Goal: Task Accomplishment & Management: Manage account settings

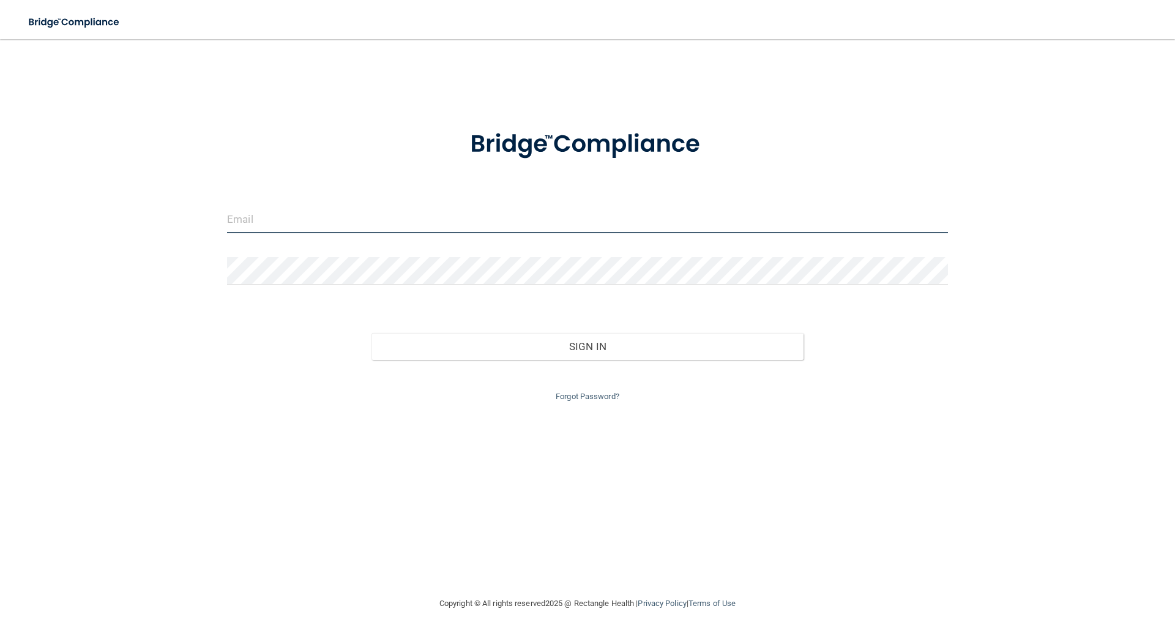
click at [252, 229] on input "email" at bounding box center [587, 220] width 721 height 28
click at [264, 224] on input "email" at bounding box center [587, 220] width 721 height 28
type input "[EMAIL_ADDRESS][DOMAIN_NAME]"
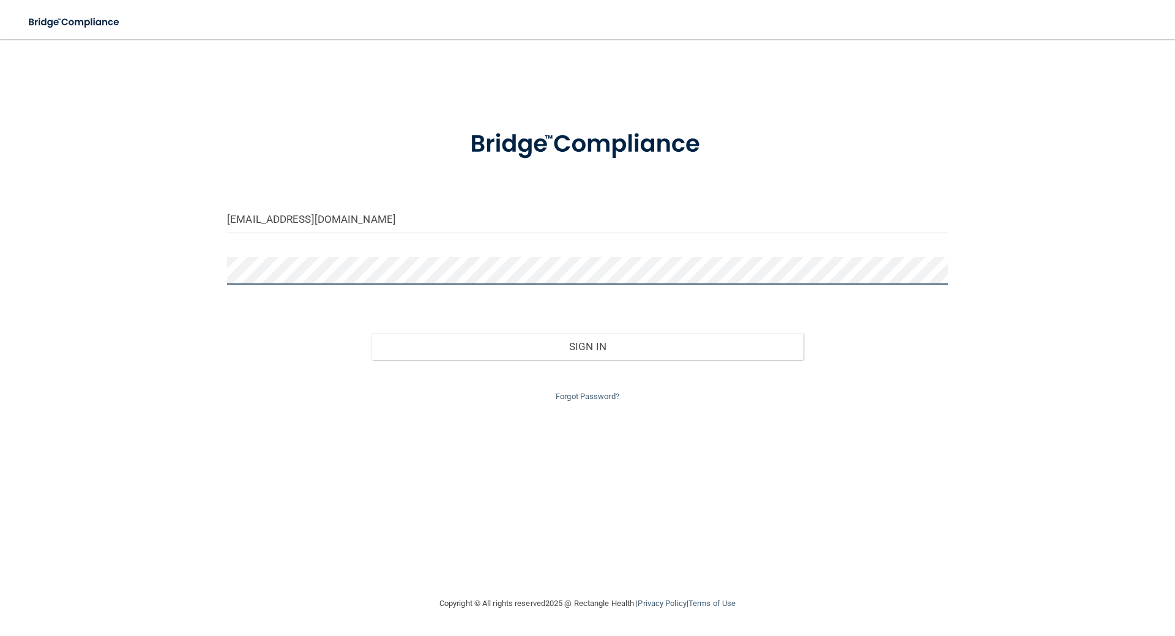
click at [372, 333] on button "Sign In" at bounding box center [588, 346] width 433 height 27
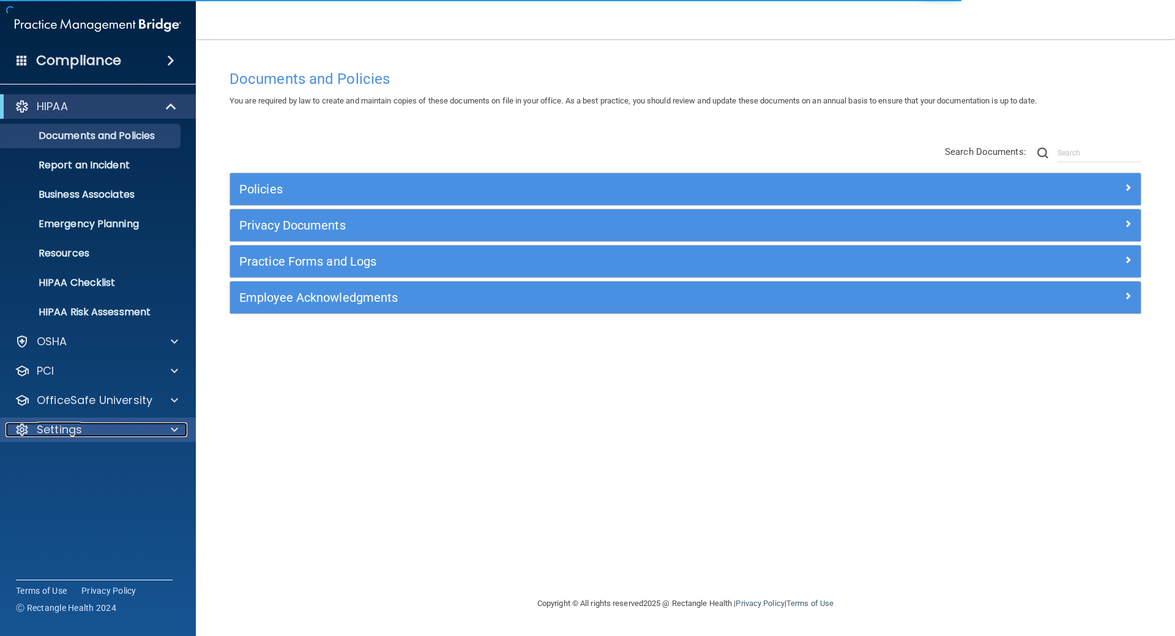
click at [67, 435] on p "Settings" at bounding box center [59, 429] width 45 height 15
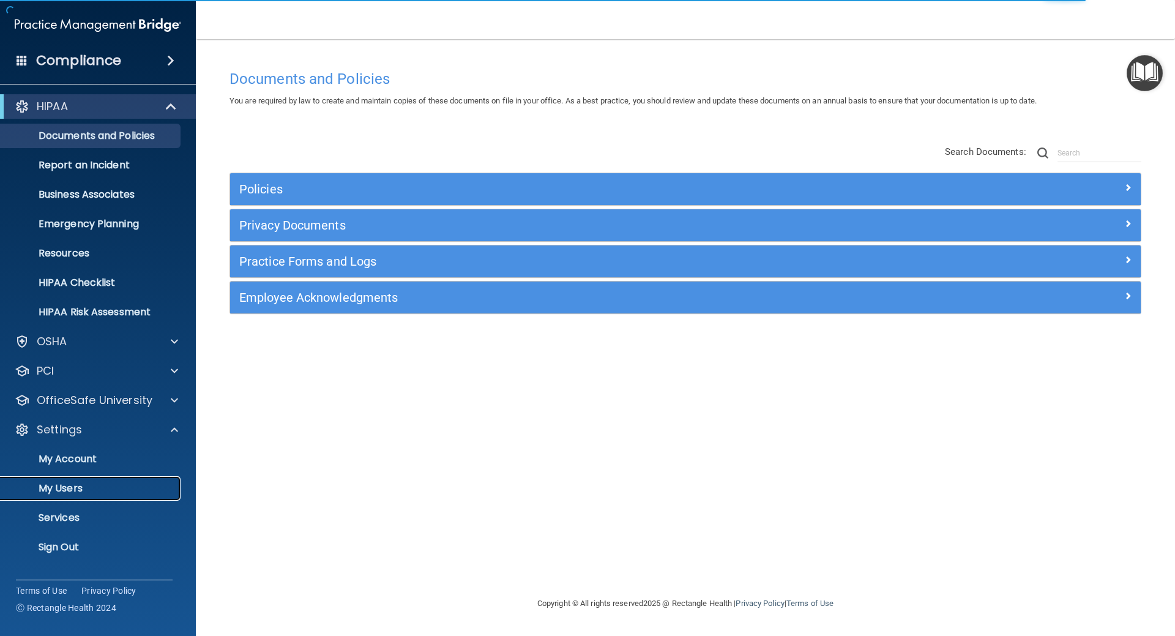
click at [69, 490] on p "My Users" at bounding box center [91, 488] width 167 height 12
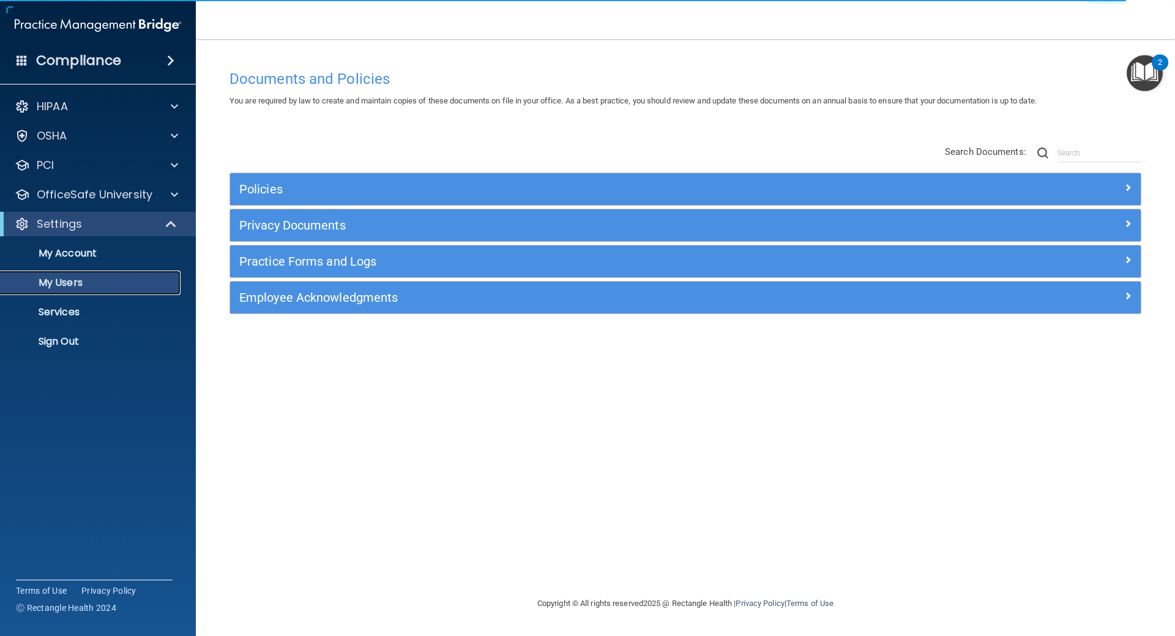
select select "20"
